Goal: Task Accomplishment & Management: Use online tool/utility

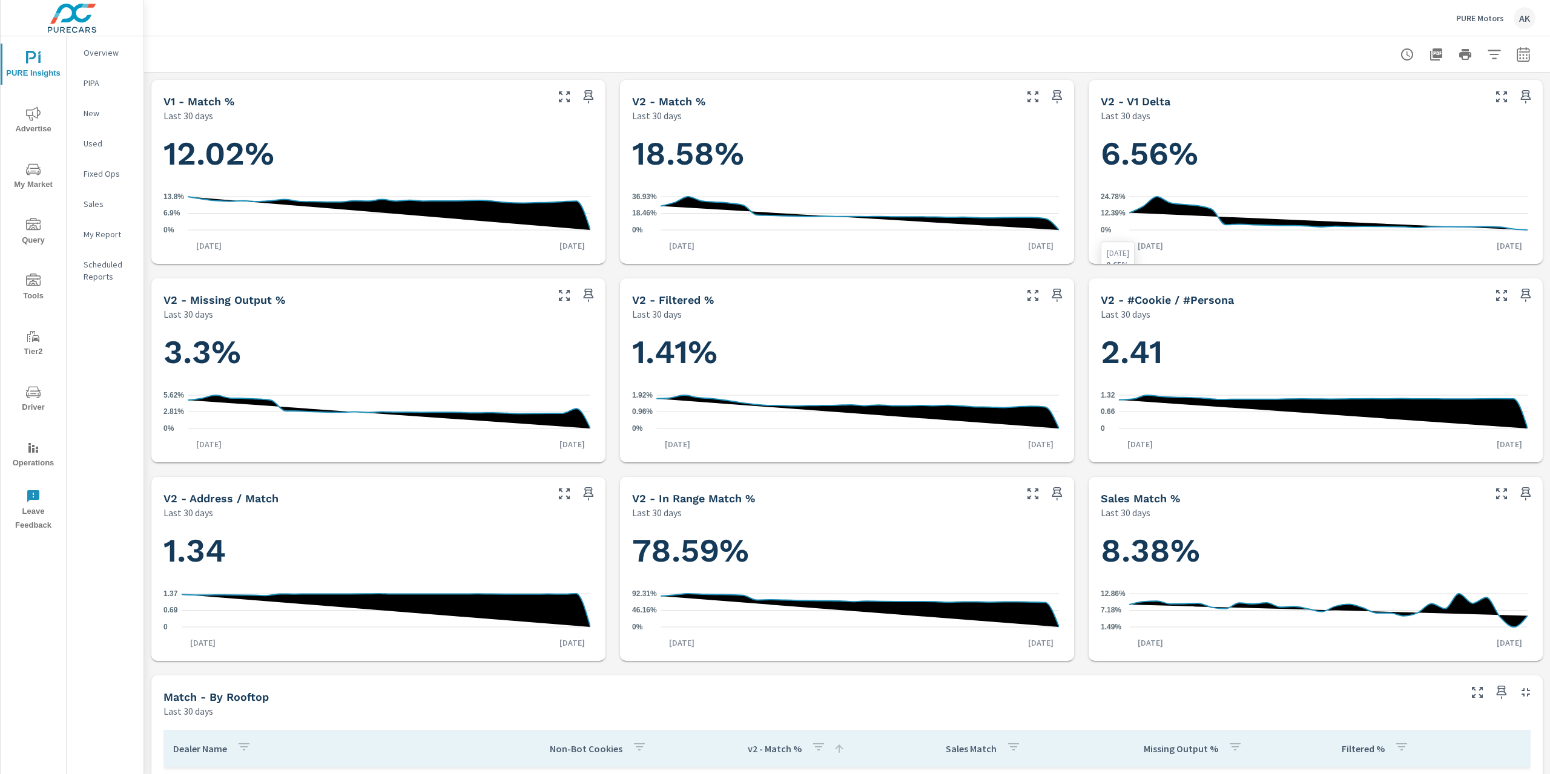
scroll to position [227, 0]
click at [1487, 59] on icon "button" at bounding box center [1494, 54] width 15 height 15
click at [1401, 205] on span "PureIdentityProgram" at bounding box center [1370, 205] width 77 height 29
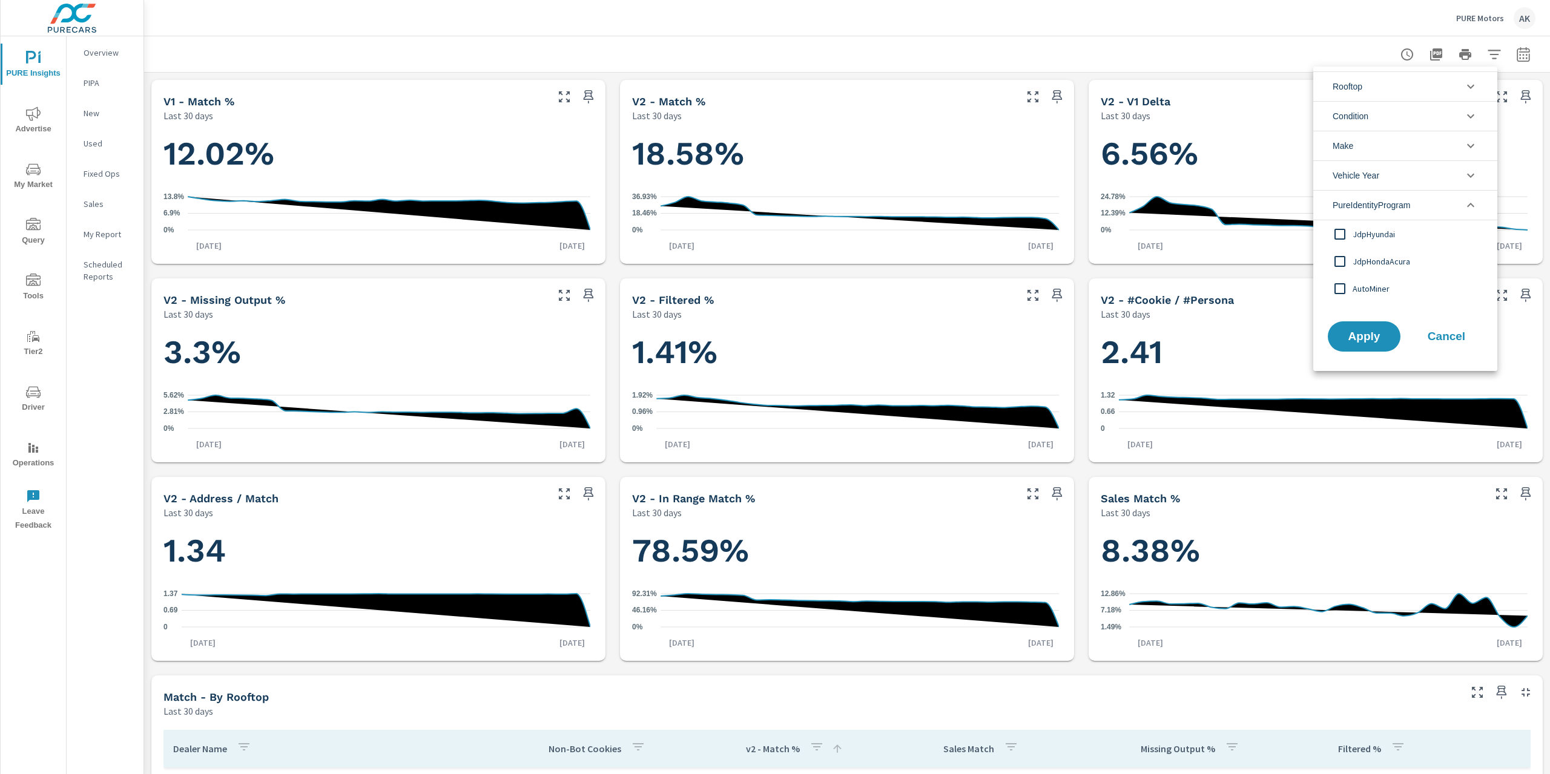
click at [1345, 261] on input "filter options" at bounding box center [1339, 261] width 25 height 25
click at [1338, 226] on input "filter options" at bounding box center [1339, 234] width 25 height 25
click at [1357, 319] on div "Apply Cancel" at bounding box center [1405, 339] width 184 height 64
click at [1359, 332] on span "Apply" at bounding box center [1364, 337] width 50 height 12
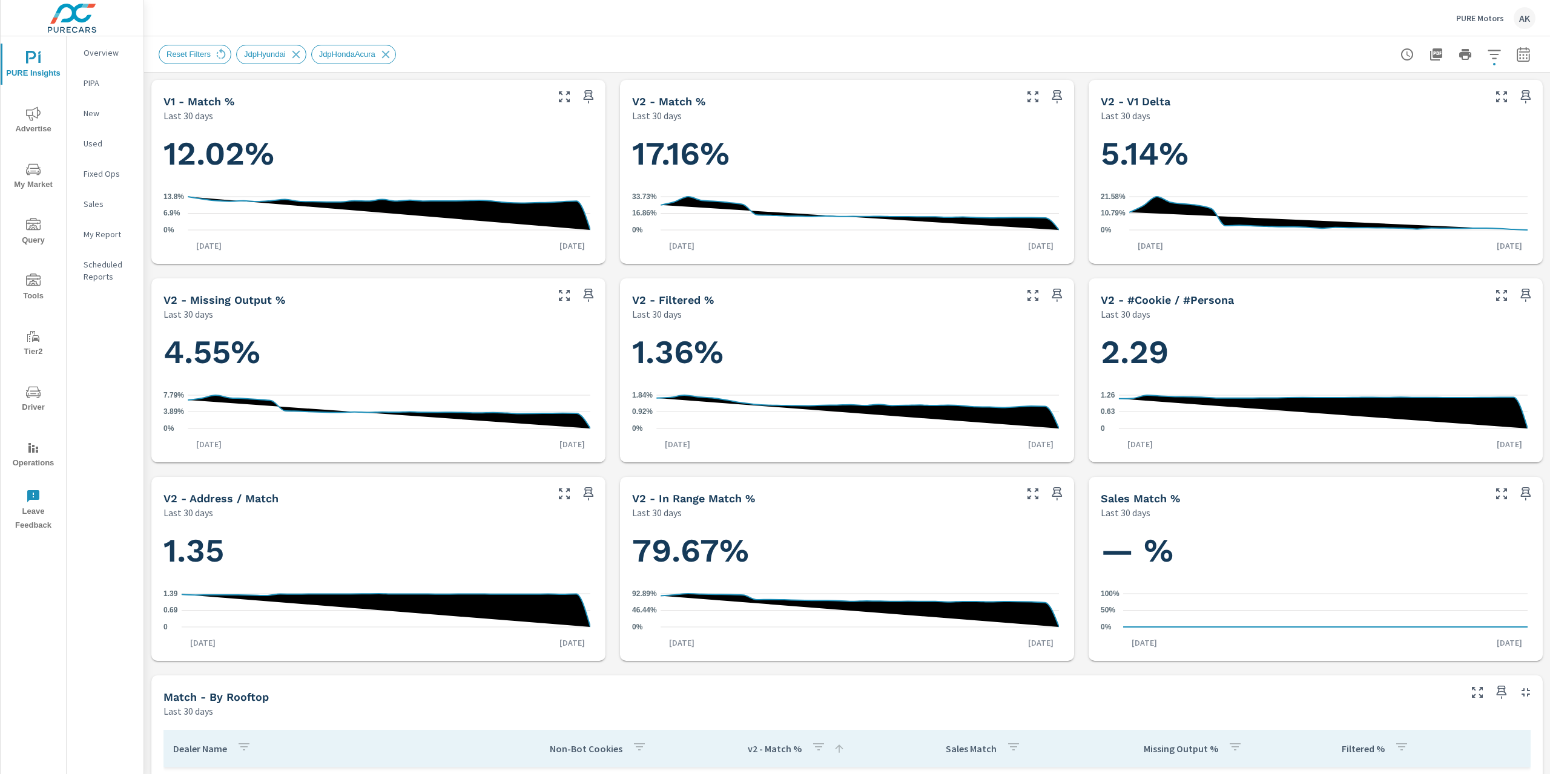
scroll to position [227, 0]
click at [1534, 55] on div "Reset Filters JdpHyundai JdpHondaAcura" at bounding box center [847, 54] width 1406 height 36
click at [1523, 57] on button "button" at bounding box center [1523, 54] width 24 height 24
select select "Last 30 days"
click at [1397, 148] on div "Date Range Custom [DATE] Last week Last 7 days Last 14 days Last 30 days Last 4…" at bounding box center [1427, 132] width 170 height 113
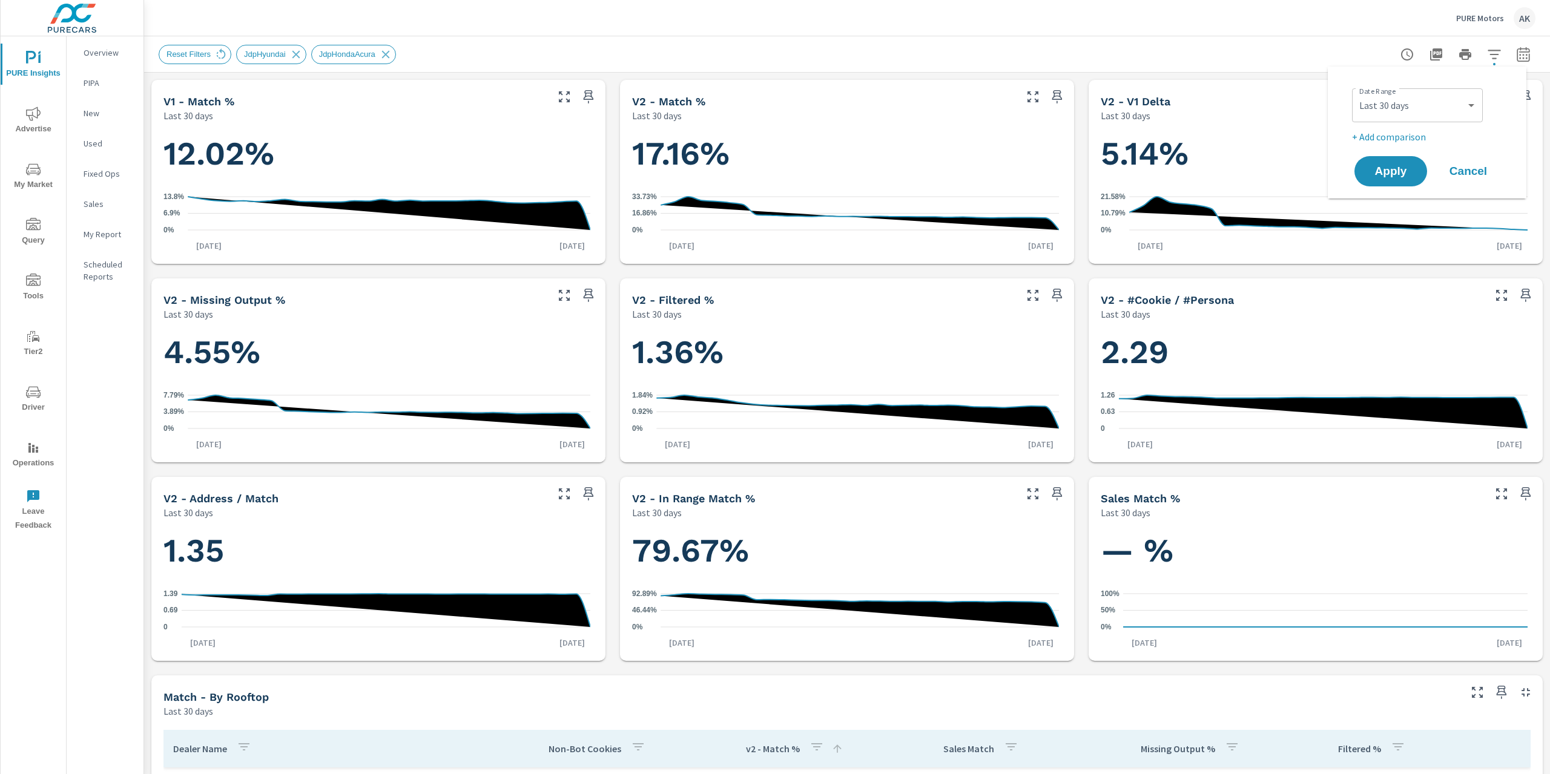
click at [1397, 138] on p "+ Add comparison" at bounding box center [1429, 137] width 155 height 15
select select "Previous period"
click at [1391, 200] on span "Apply" at bounding box center [1391, 206] width 50 height 12
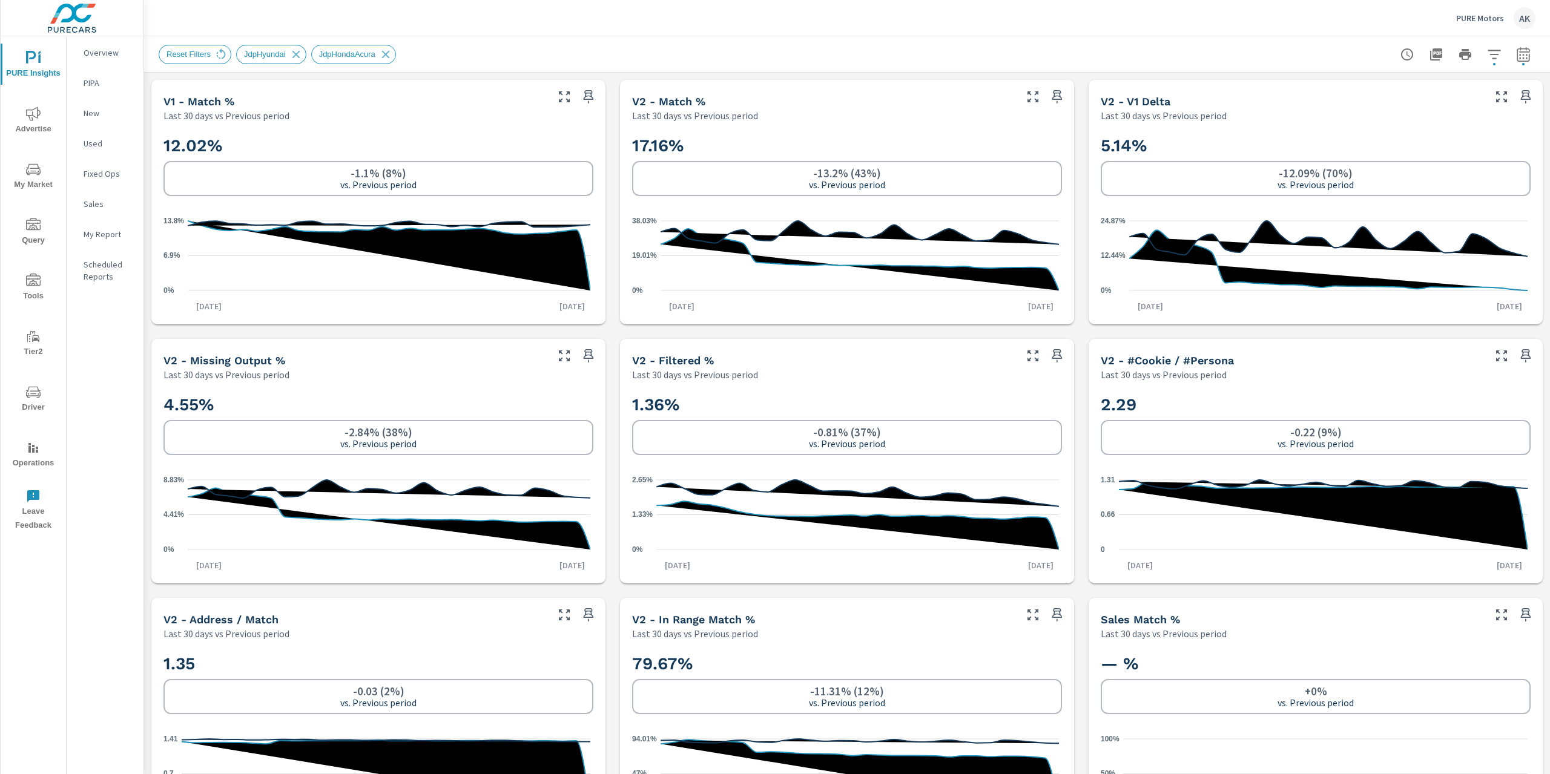
scroll to position [227, 0]
